Goal: Task Accomplishment & Management: Use online tool/utility

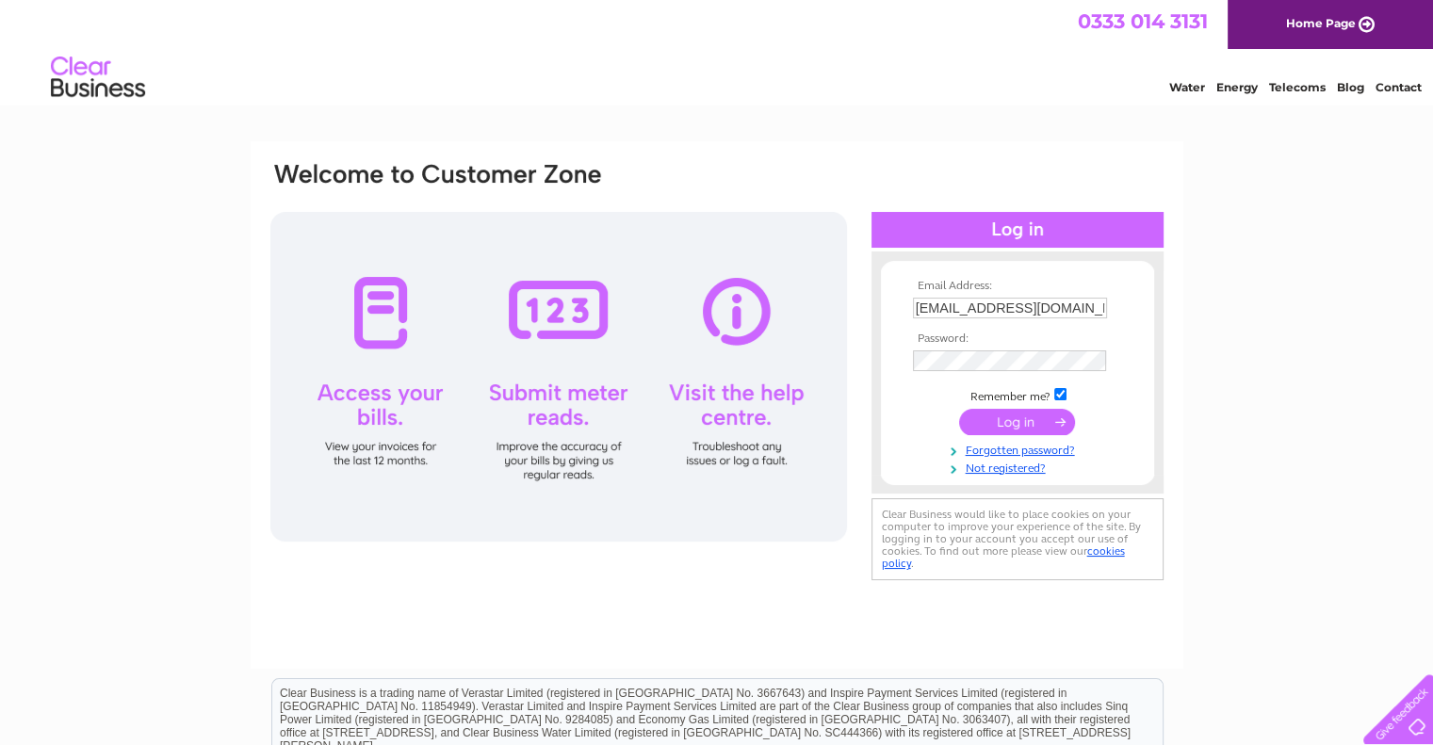
click at [1036, 406] on td at bounding box center [1017, 422] width 219 height 36
click at [1025, 417] on input "submit" at bounding box center [1017, 422] width 116 height 26
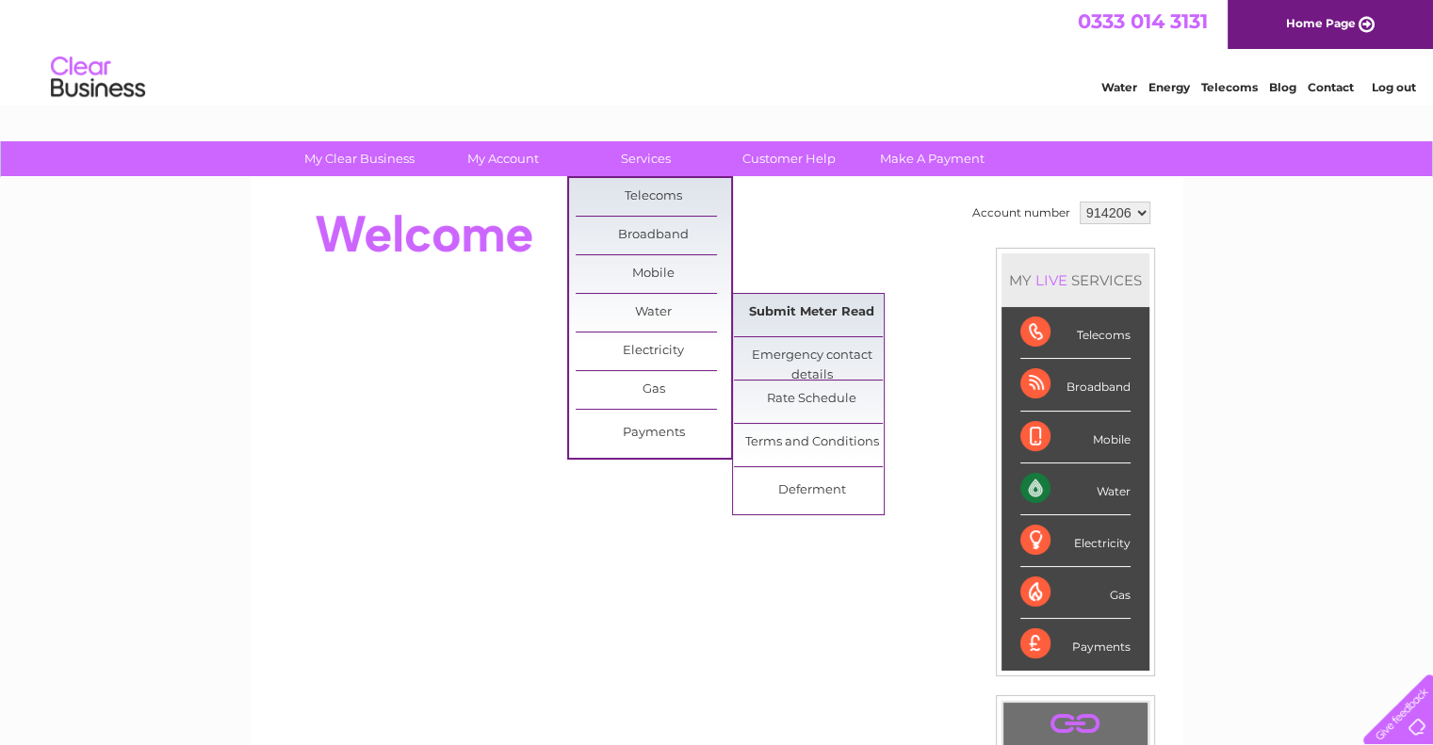
click at [823, 304] on link "Submit Meter Read" at bounding box center [811, 313] width 155 height 38
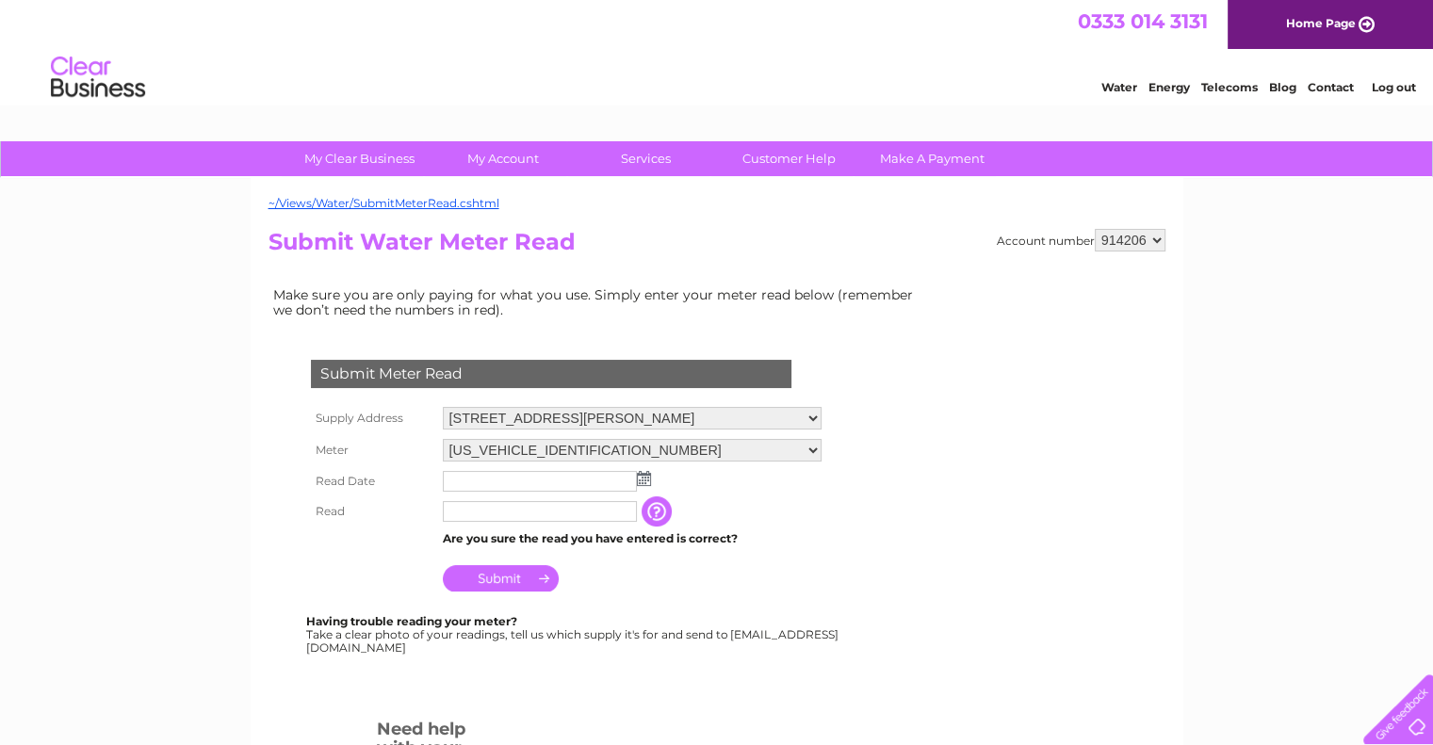
click at [497, 476] on input "text" at bounding box center [540, 481] width 194 height 21
click at [648, 472] on img at bounding box center [644, 478] width 14 height 15
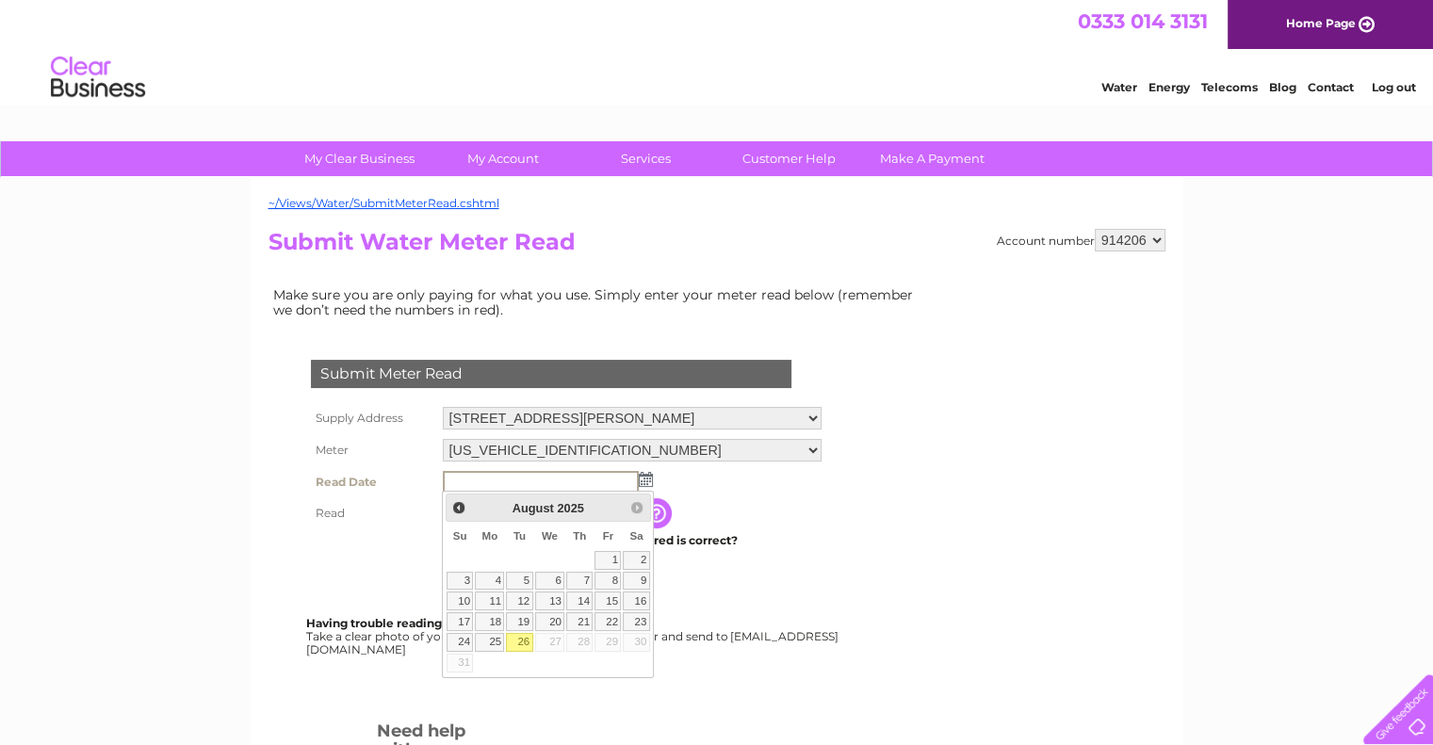
click at [524, 640] on link "26" at bounding box center [519, 642] width 26 height 19
type input "2025/08/26"
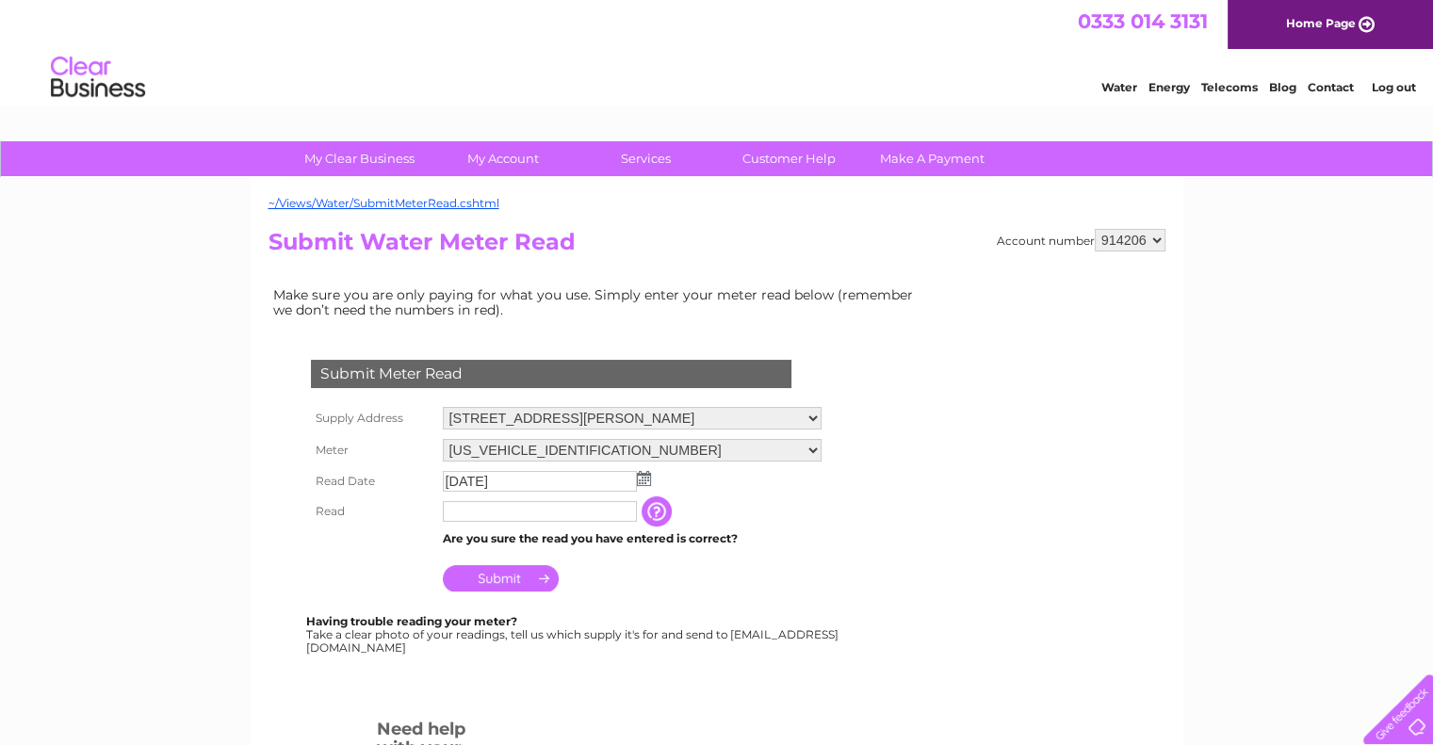
click at [492, 511] on input "text" at bounding box center [540, 511] width 194 height 21
click at [492, 510] on input "text" at bounding box center [541, 512] width 196 height 23
type input "00084"
click at [656, 562] on td "Submit" at bounding box center [632, 573] width 388 height 45
click at [517, 572] on input "Submit" at bounding box center [501, 578] width 116 height 26
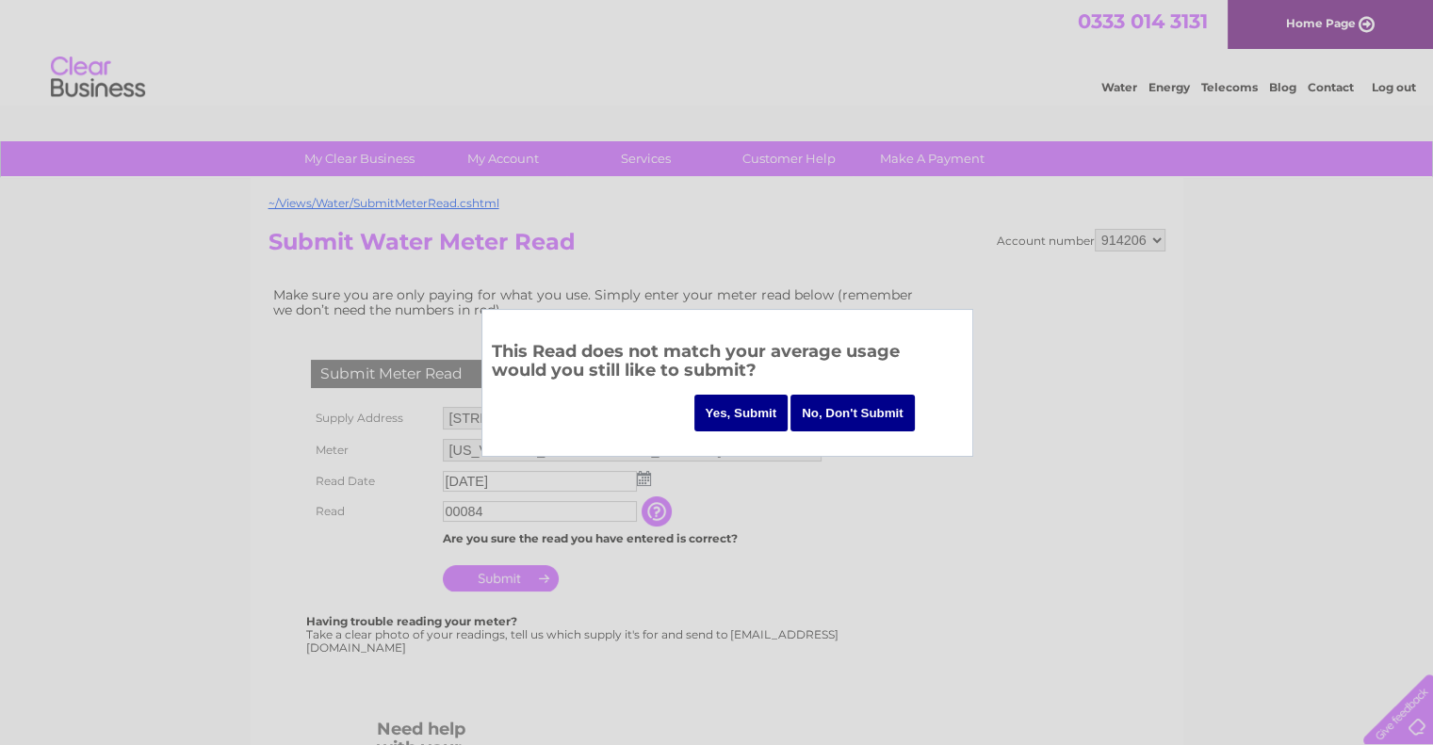
click at [749, 408] on input "Yes, Submit" at bounding box center [741, 413] width 94 height 37
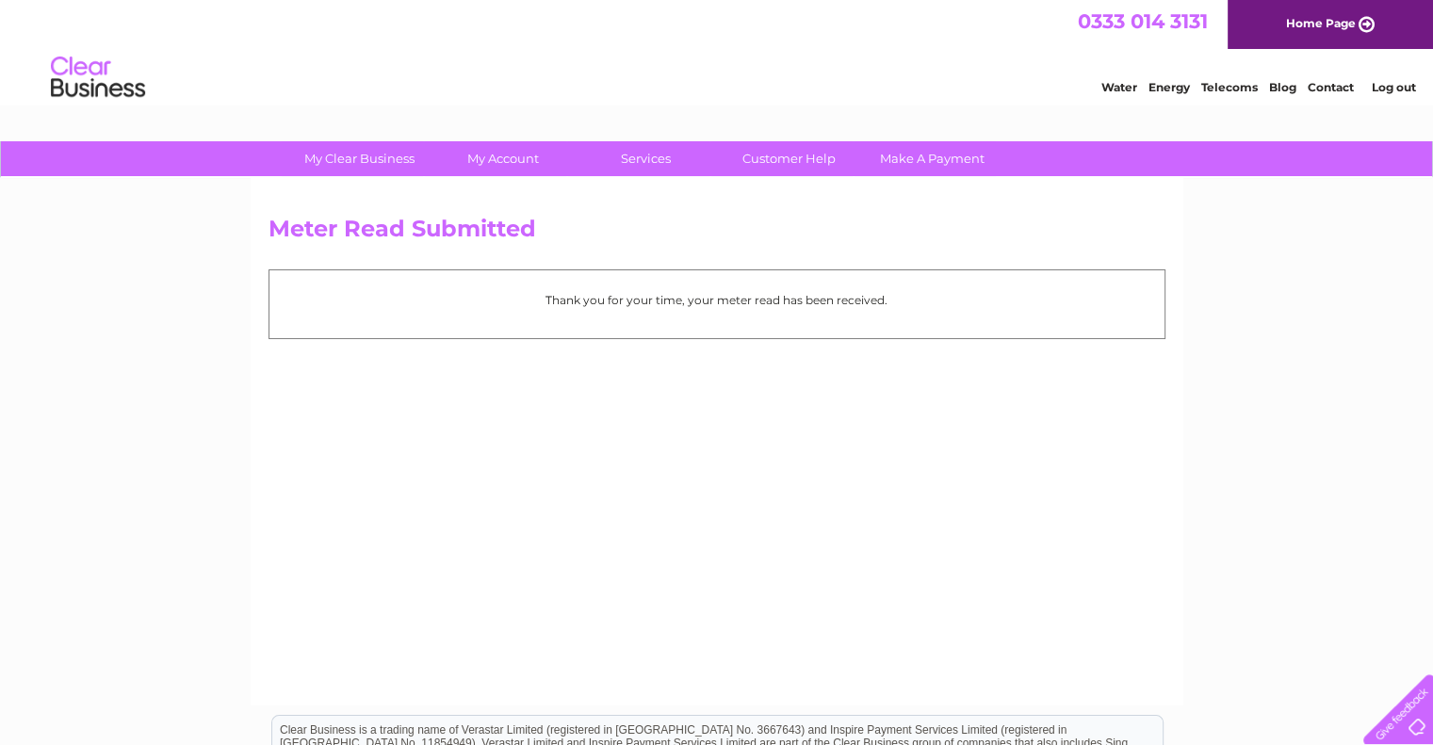
click at [1393, 88] on link "Log out" at bounding box center [1393, 87] width 44 height 14
